Goal: Transaction & Acquisition: Purchase product/service

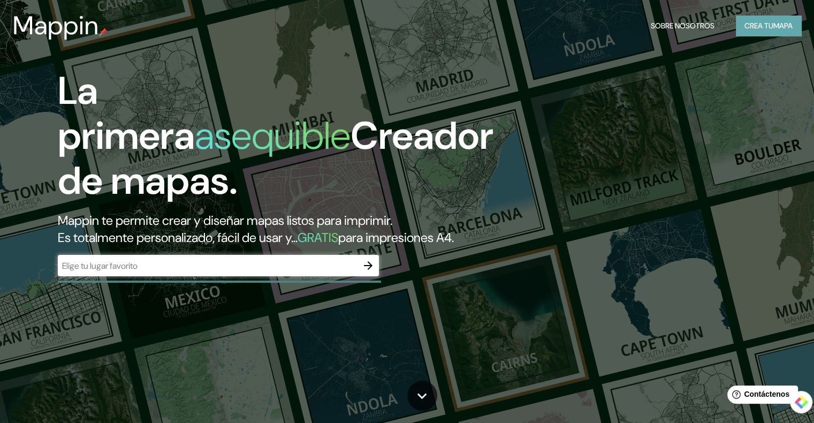
click at [764, 26] on font "Crea tu" at bounding box center [758, 26] width 29 height 10
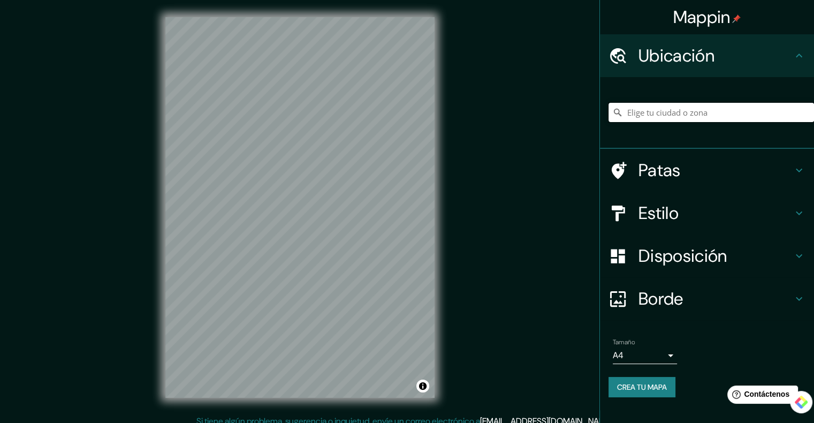
click at [658, 119] on input "Elige tu ciudad o zona" at bounding box center [710, 112] width 205 height 19
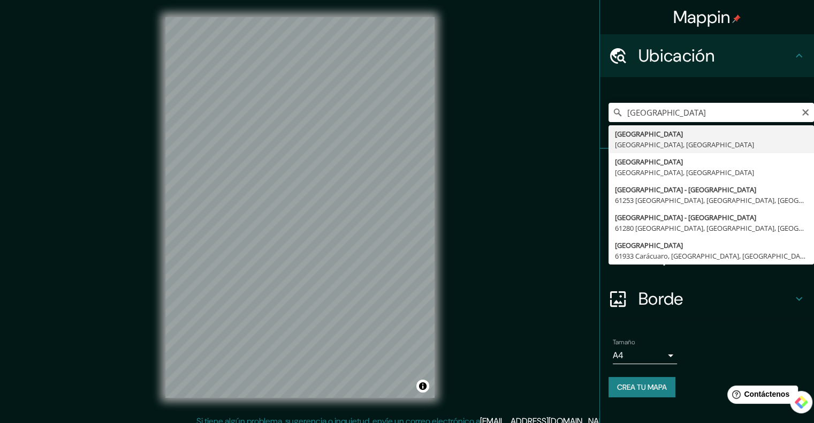
type input "[GEOGRAPHIC_DATA], [GEOGRAPHIC_DATA], [GEOGRAPHIC_DATA]"
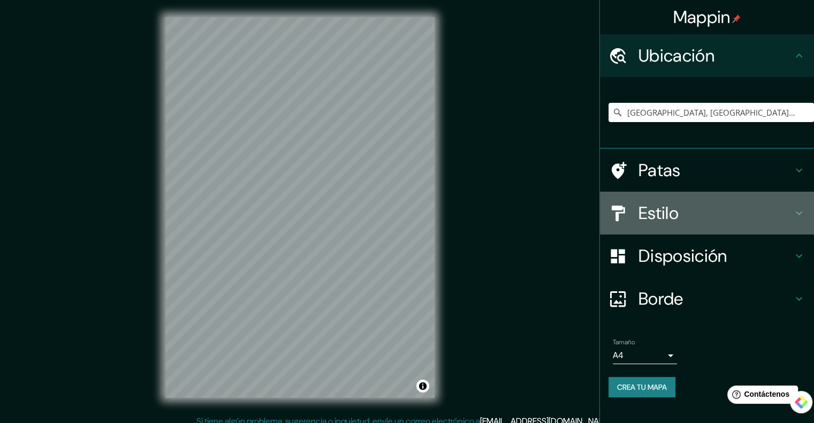
click at [717, 206] on h4 "Estilo" at bounding box center [715, 212] width 154 height 21
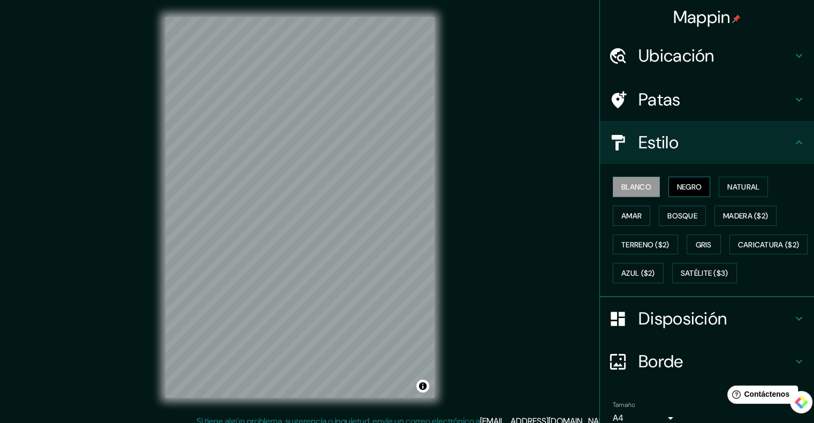
click at [687, 194] on button "Negro" at bounding box center [689, 187] width 42 height 20
click at [728, 187] on font "Natural" at bounding box center [743, 187] width 32 height 10
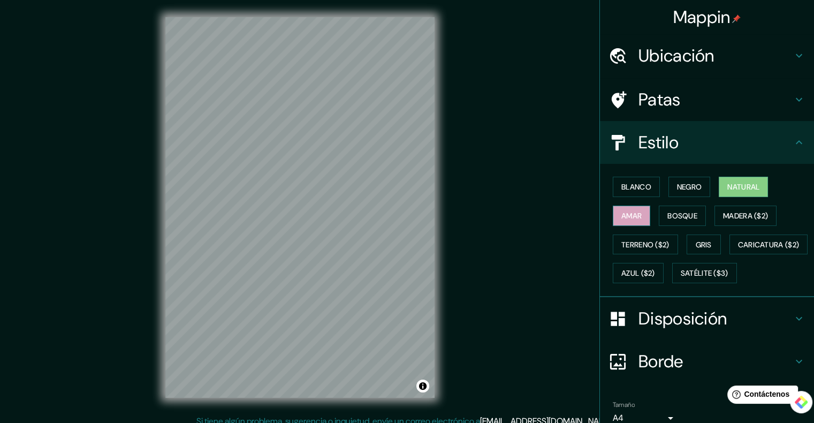
click at [625, 215] on font "Amar" at bounding box center [631, 216] width 20 height 10
click at [683, 215] on font "Bosque" at bounding box center [682, 216] width 30 height 10
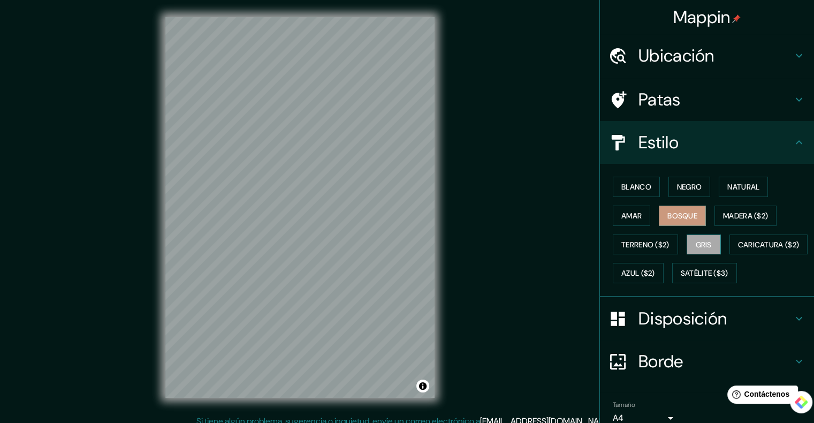
click at [687, 238] on button "Gris" at bounding box center [703, 244] width 34 height 20
click at [680, 278] on font "Satélite ($3)" at bounding box center [704, 274] width 48 height 10
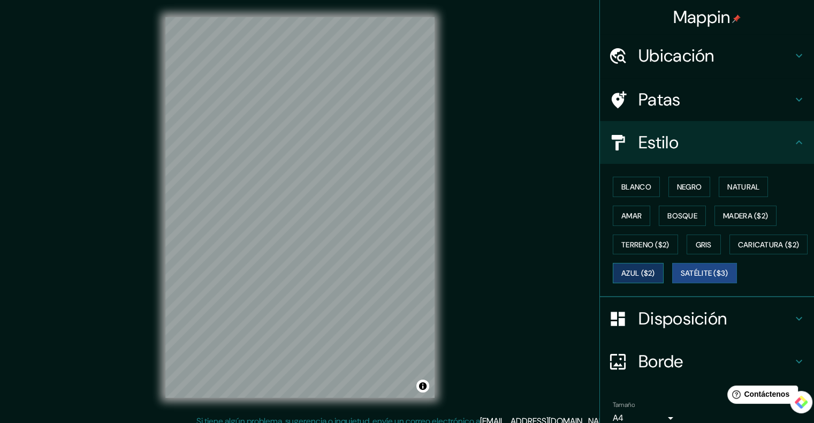
click at [655, 271] on font "Azul ($2)" at bounding box center [638, 274] width 34 height 10
click at [727, 187] on font "Natural" at bounding box center [743, 187] width 32 height 10
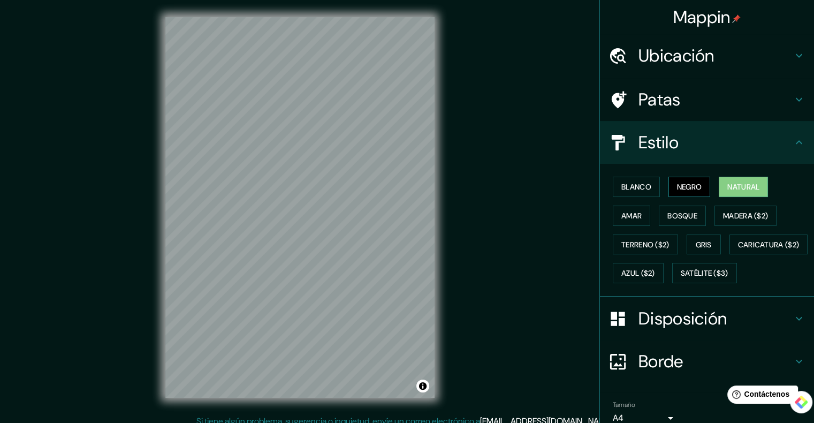
click at [680, 188] on font "Negro" at bounding box center [689, 187] width 25 height 10
click at [646, 189] on button "Blanco" at bounding box center [636, 187] width 47 height 20
click at [751, 180] on font "Natural" at bounding box center [743, 187] width 32 height 14
click at [600, 254] on div "Blanco Negro Natural Amar Bosque Madera ($2) Terreno ($2) Gris Caricatura ($2) …" at bounding box center [707, 230] width 214 height 133
